Goal: Register for event/course

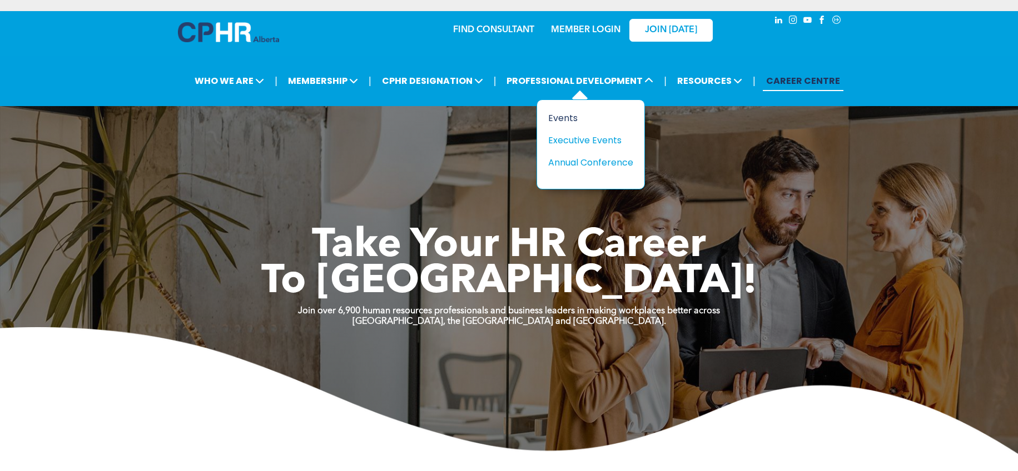
click at [564, 117] on div "Events" at bounding box center [586, 118] width 77 height 14
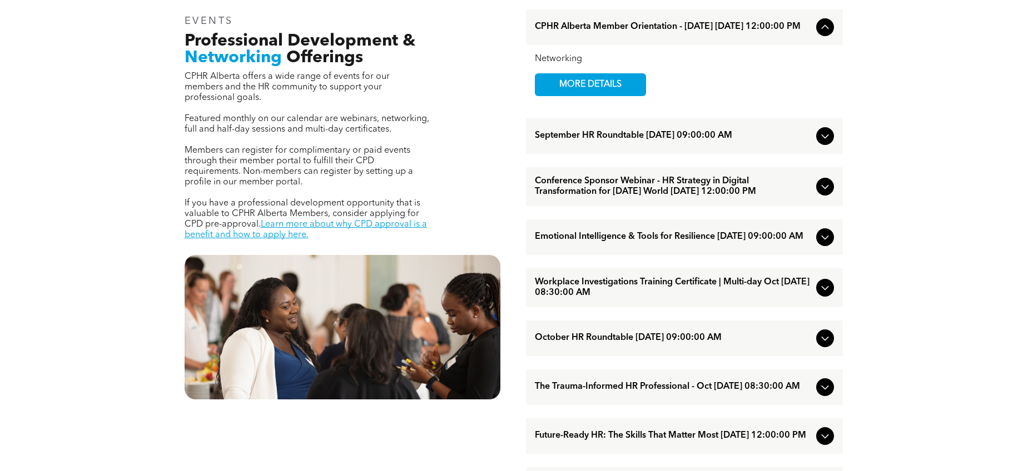
scroll to position [414, 0]
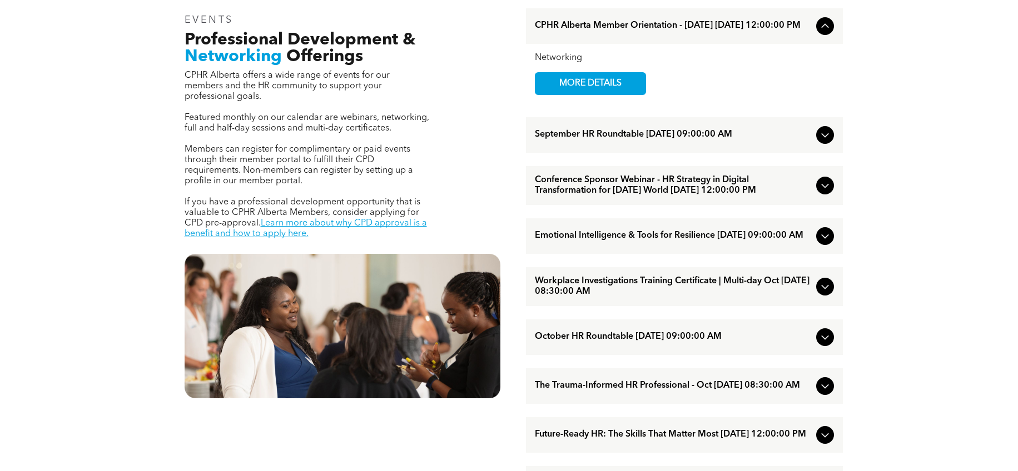
click at [824, 192] on icon at bounding box center [824, 185] width 13 height 13
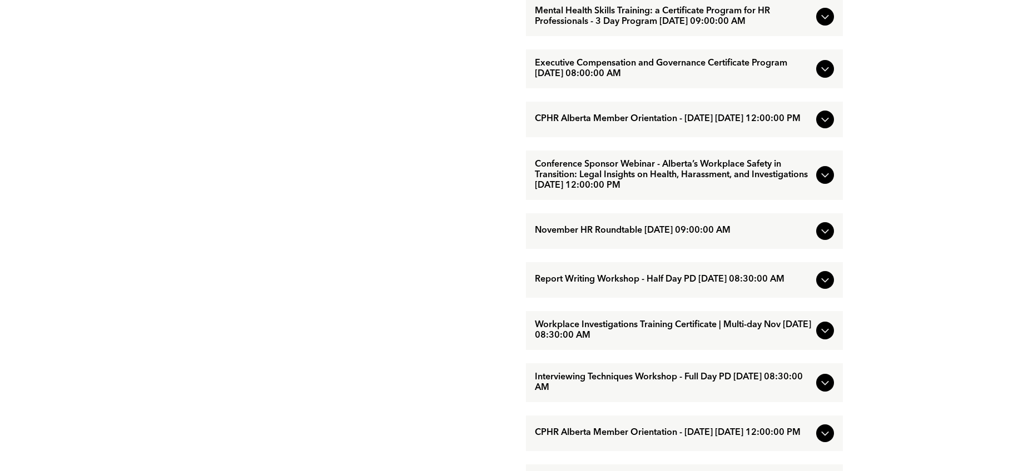
scroll to position [883, 0]
click at [712, 192] on span "Conference Sponsor Webinar - Alberta’s Workplace Safety in Transition: Legal In…" at bounding box center [673, 176] width 277 height 32
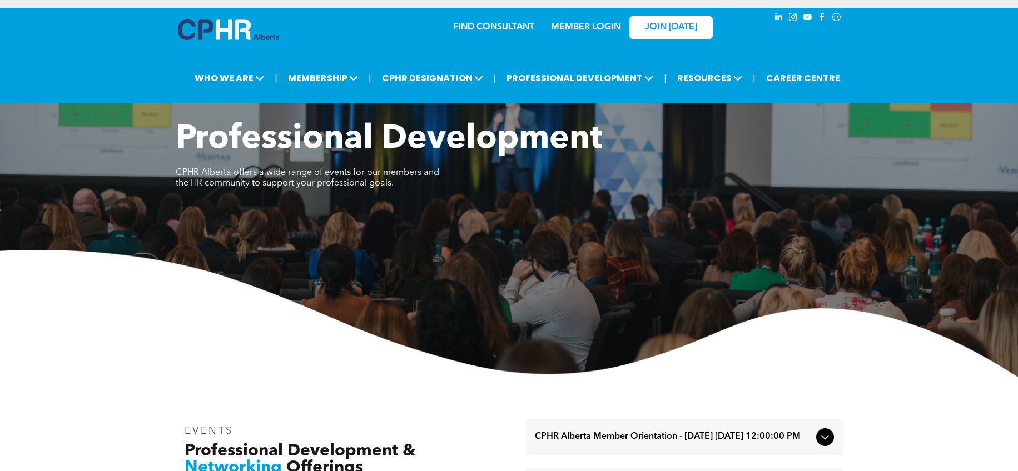
scroll to position [0, 0]
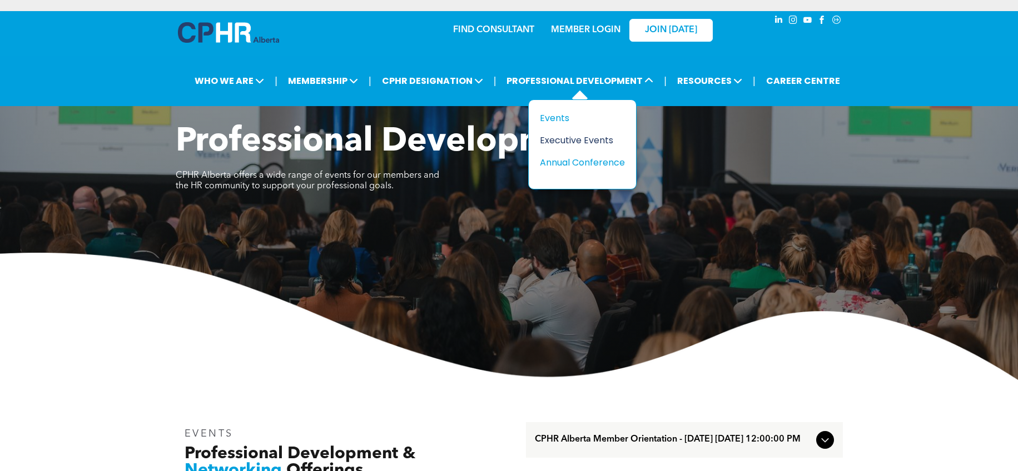
click at [559, 143] on div "Executive Events" at bounding box center [578, 140] width 77 height 14
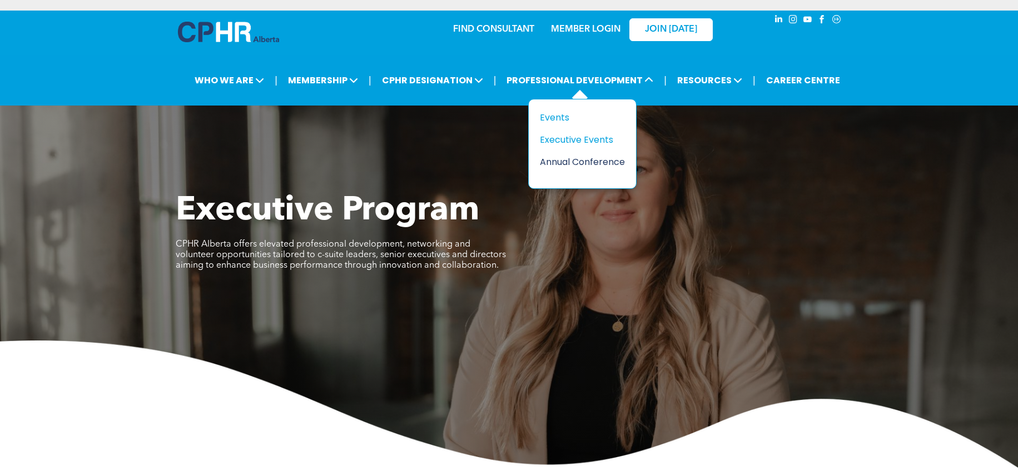
scroll to position [2, 0]
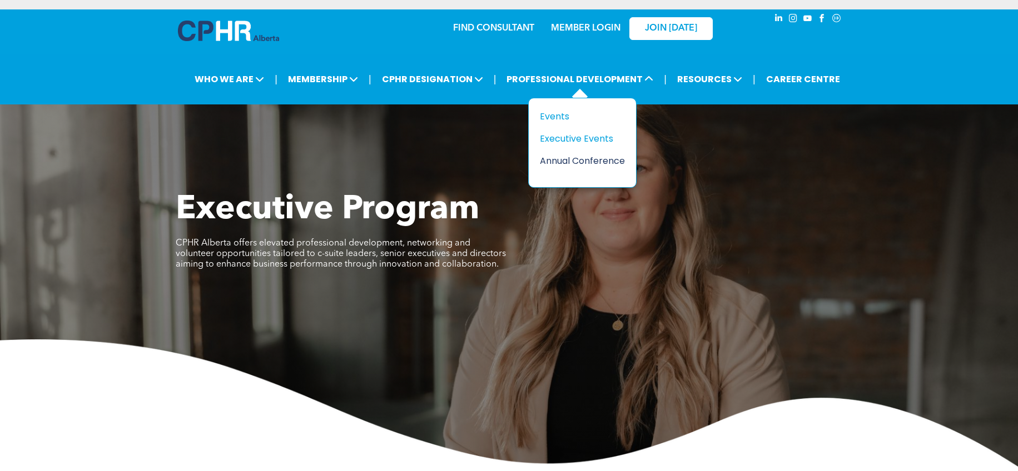
click at [592, 162] on div "Annual Conference" at bounding box center [578, 161] width 77 height 14
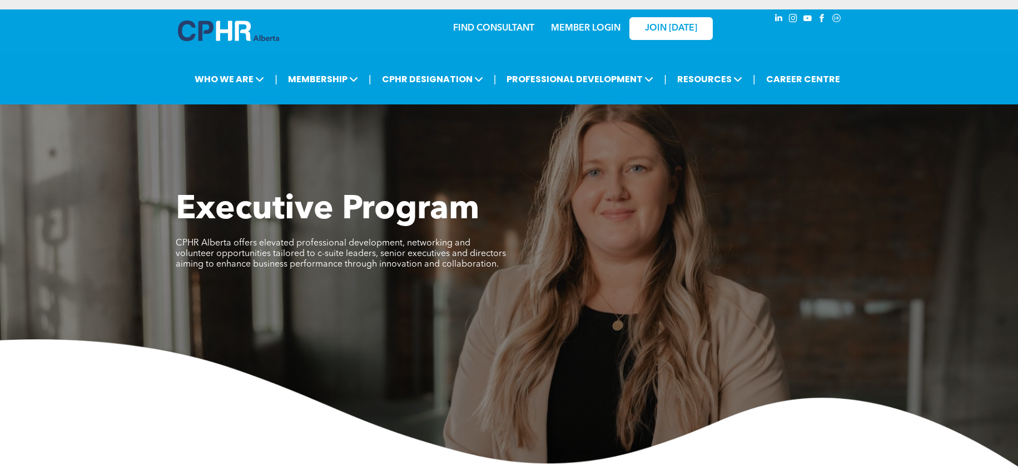
click at [588, 26] on link "MEMBER LOGIN" at bounding box center [586, 28] width 70 height 9
click at [794, 78] on link "CAREER CENTRE" at bounding box center [803, 79] width 81 height 21
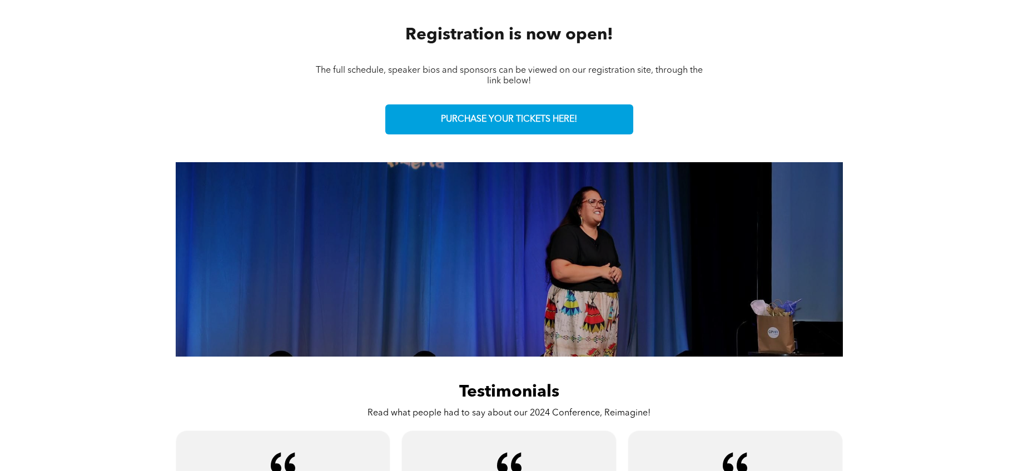
scroll to position [515, 0]
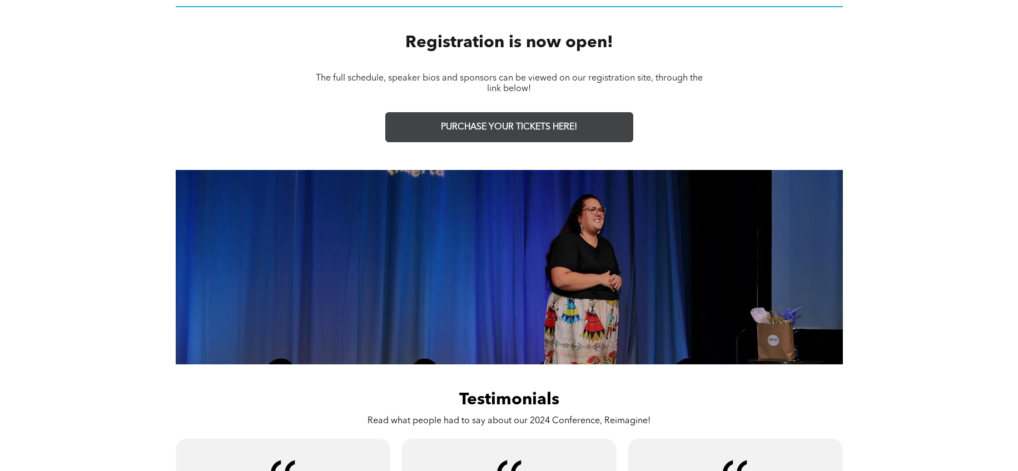
click at [520, 131] on span "PURCHASE YOUR TICKETS HERE!" at bounding box center [509, 127] width 136 height 11
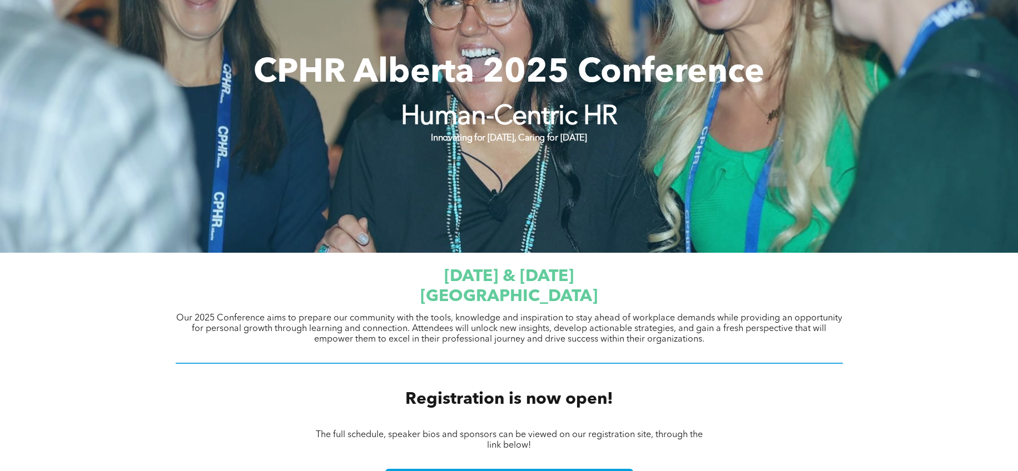
scroll to position [0, 0]
